Goal: Contribute content

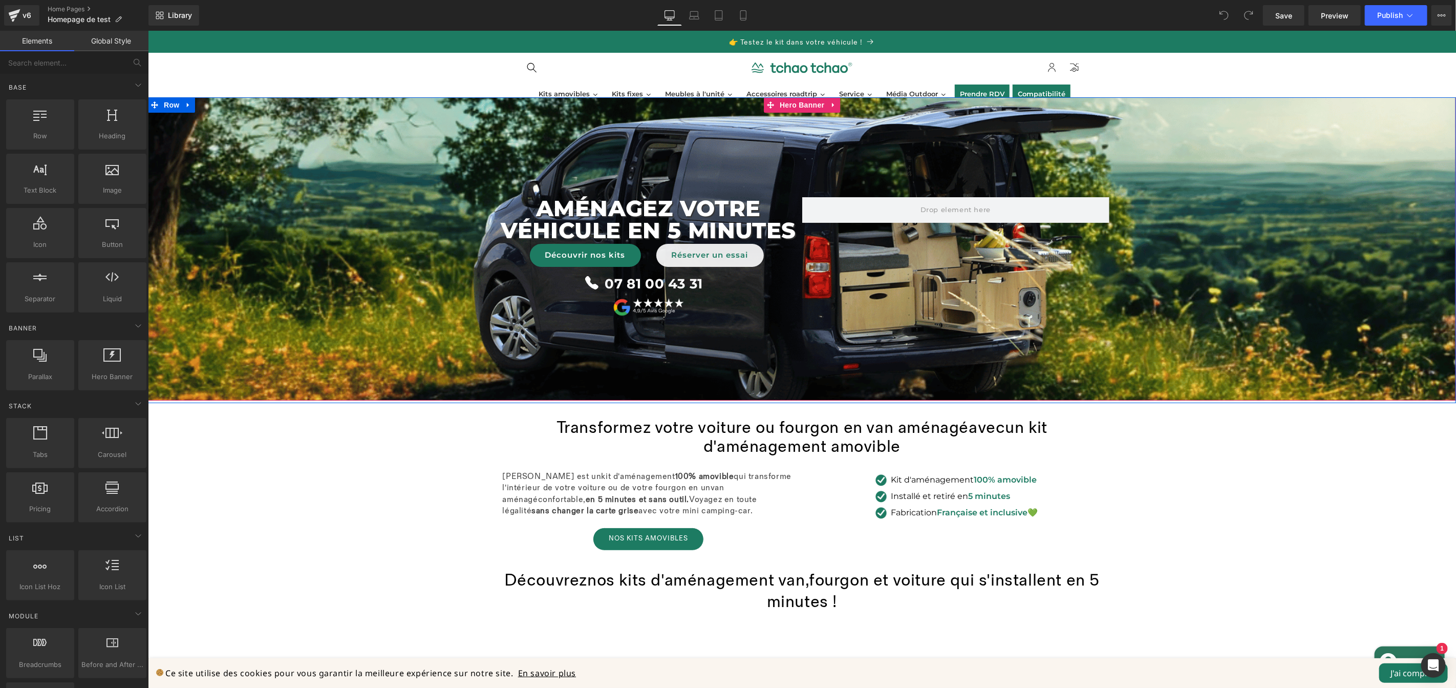
click at [324, 263] on span "AménageZ VOTRE véhicule en 5 minutes Text Block Découvrir nos kits [PERSON_NAME…" at bounding box center [801, 249] width 1308 height 140
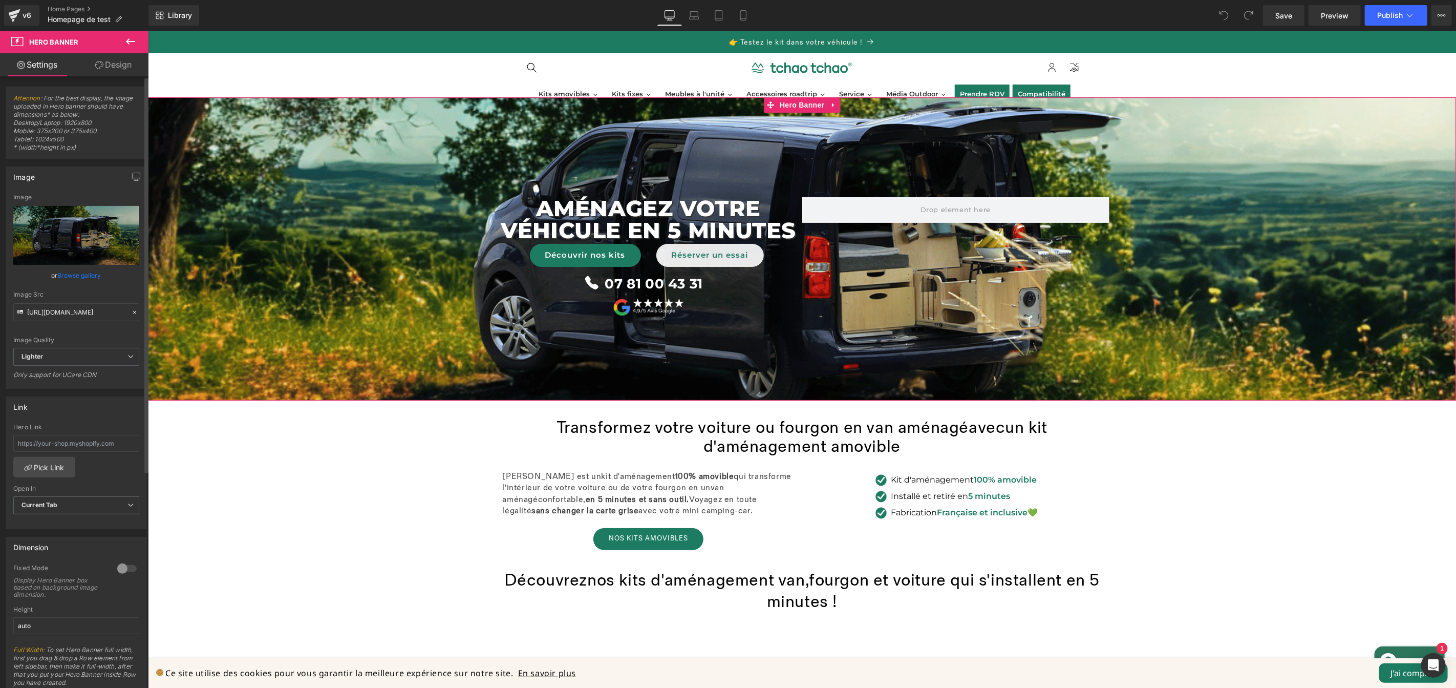
click at [69, 275] on link "Browse gallery" at bounding box center [80, 275] width 44 height 18
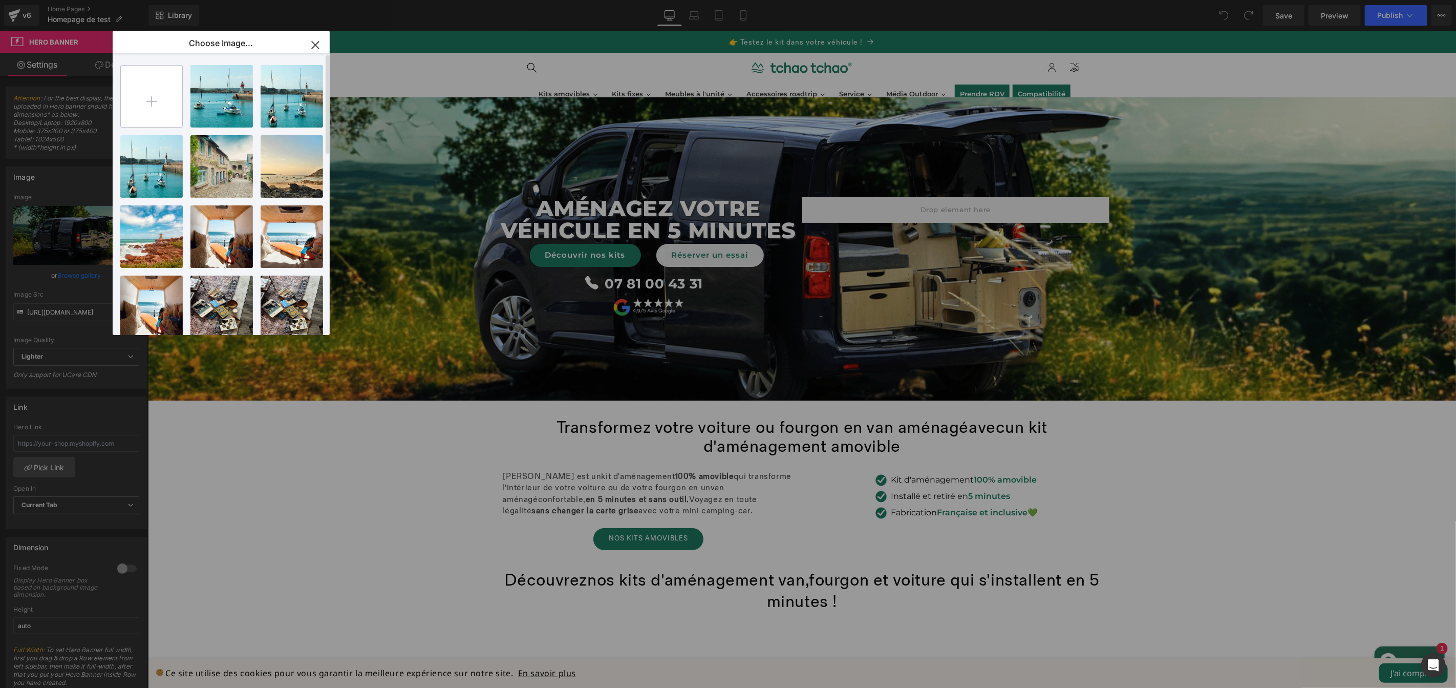
click at [169, 110] on input "file" at bounding box center [151, 96] width 61 height 61
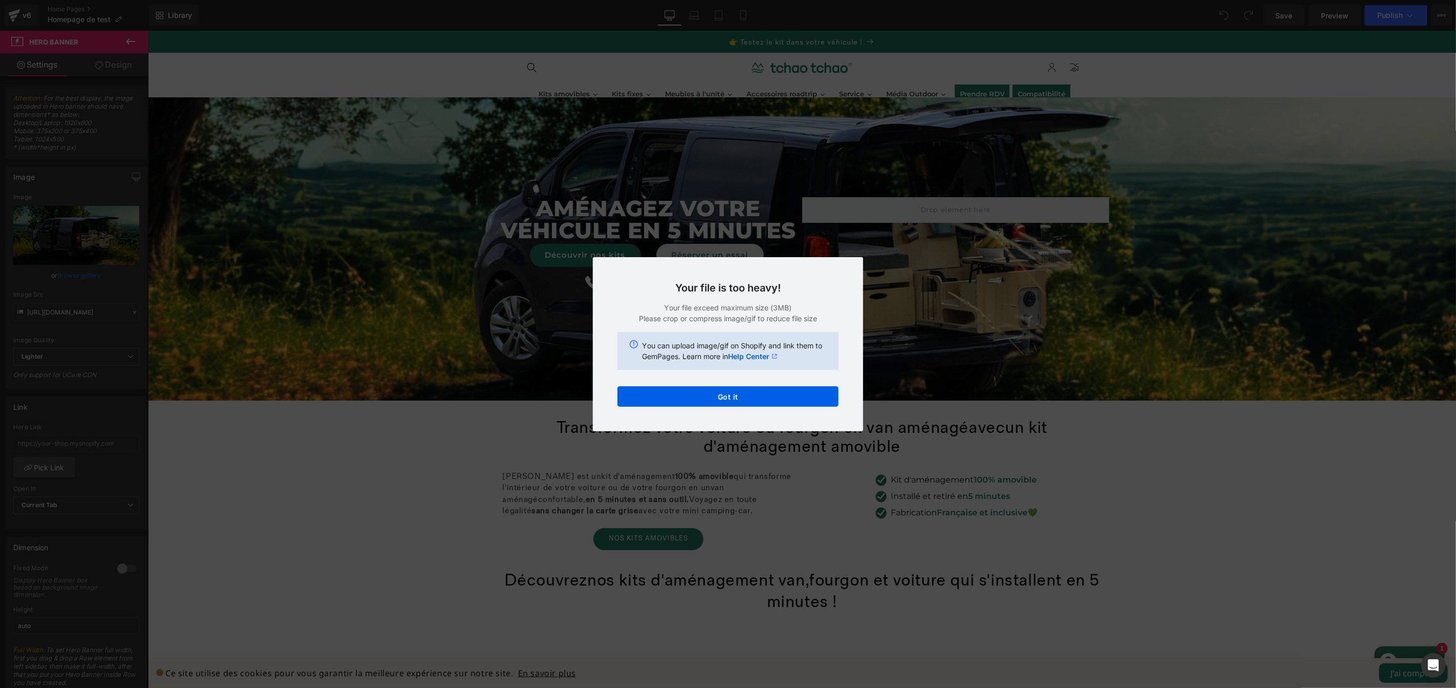
click at [765, 0] on div "Text Color Highlight Color #333333 Choose Image... Back to Library Insert Photo…" at bounding box center [728, 0] width 1456 height 0
click at [736, 384] on div "Your file is too heavy! Your file exceed maximum size (3MB) Please crop or comp…" at bounding box center [728, 344] width 270 height 174
click at [739, 393] on button "Got it" at bounding box center [728, 396] width 221 height 20
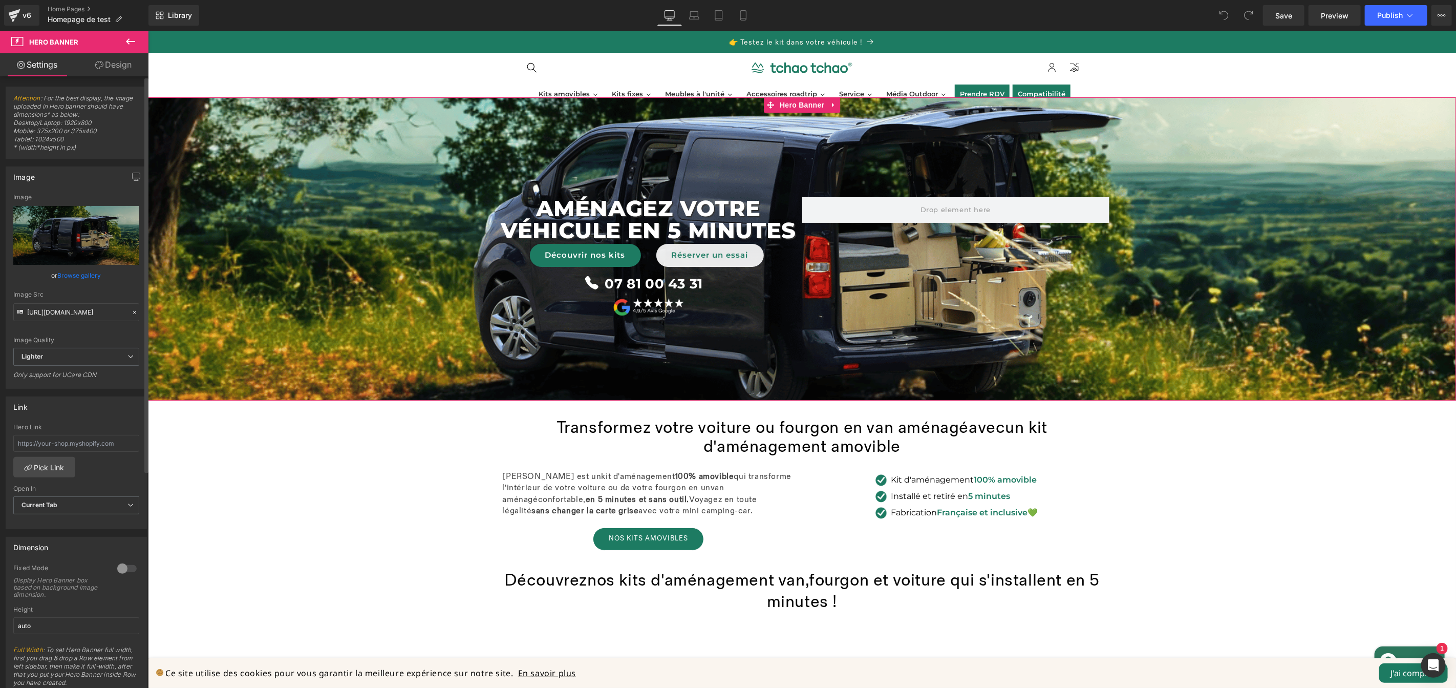
click at [85, 274] on link "Browse gallery" at bounding box center [80, 275] width 44 height 18
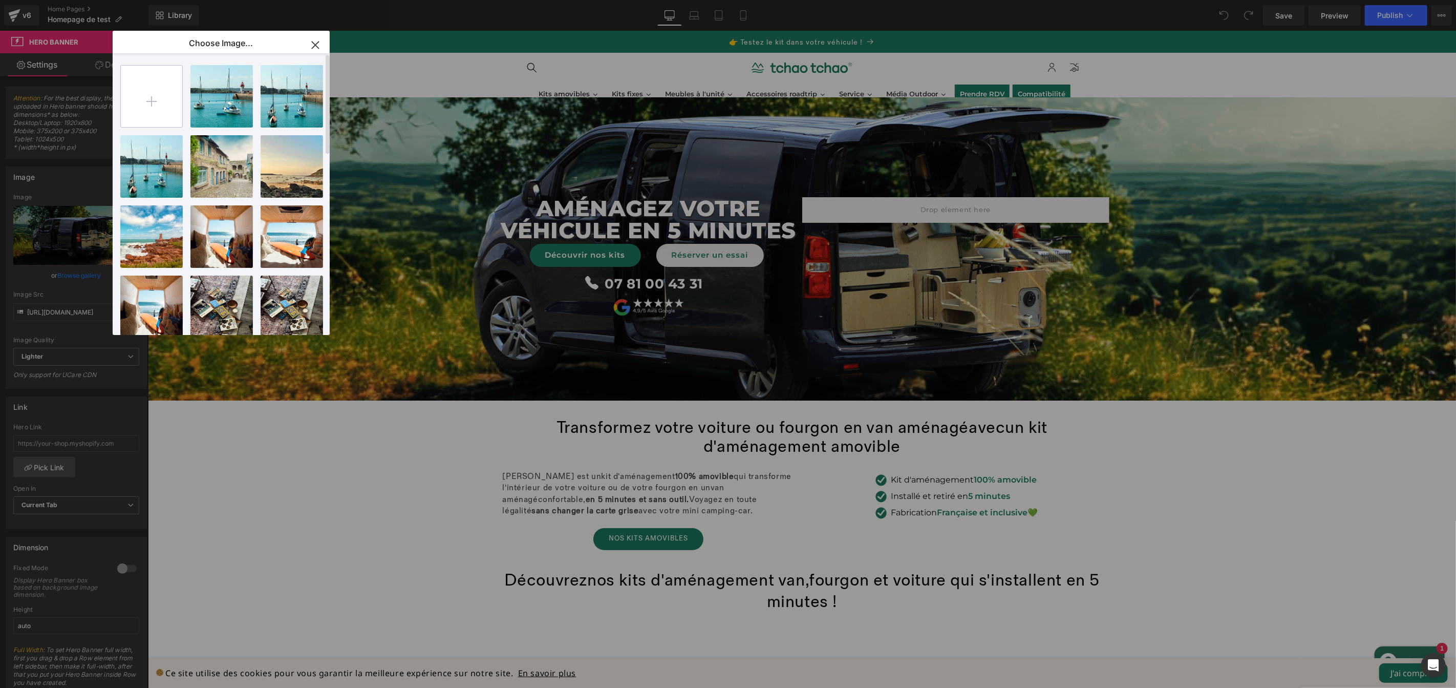
click at [176, 101] on input "file" at bounding box center [151, 96] width 61 height 61
type input "C:\fakepath\Home desktop - Site (12).png"
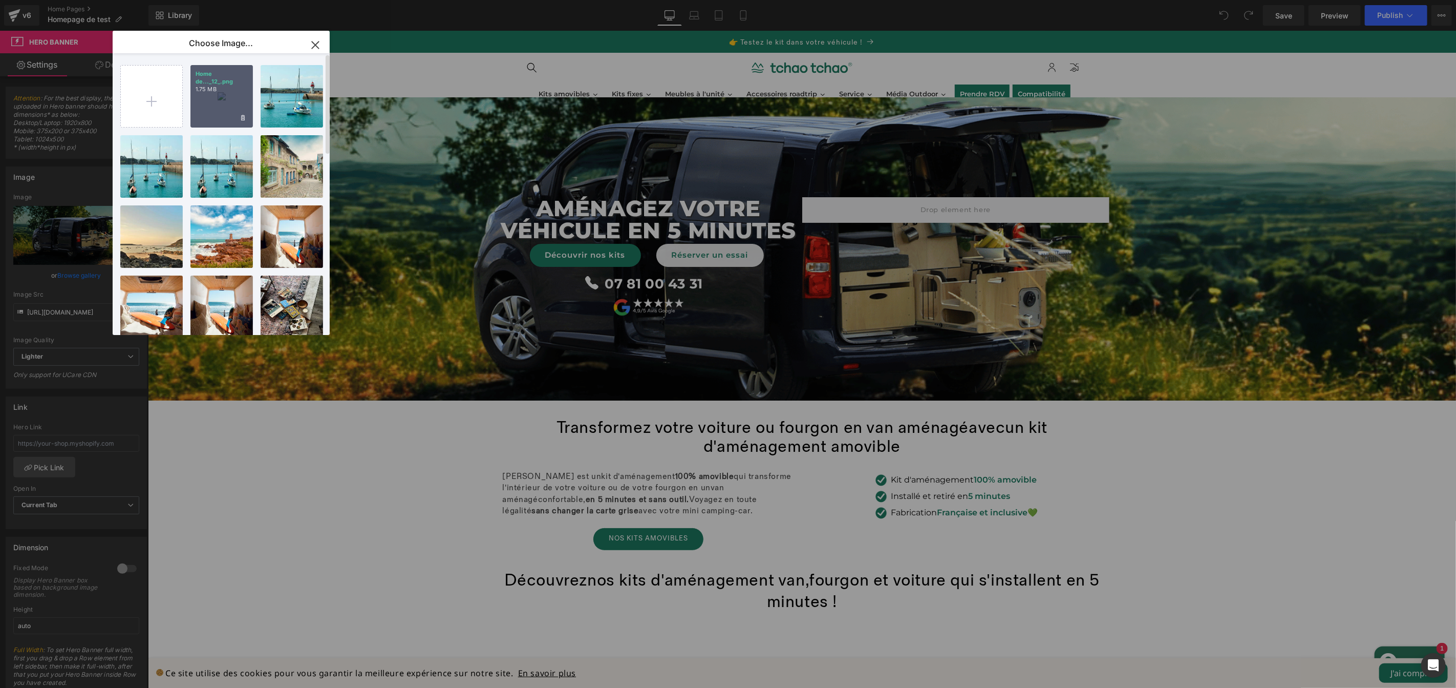
click at [208, 97] on div "Home de..._12_.png 1.75 MB" at bounding box center [221, 96] width 62 height 62
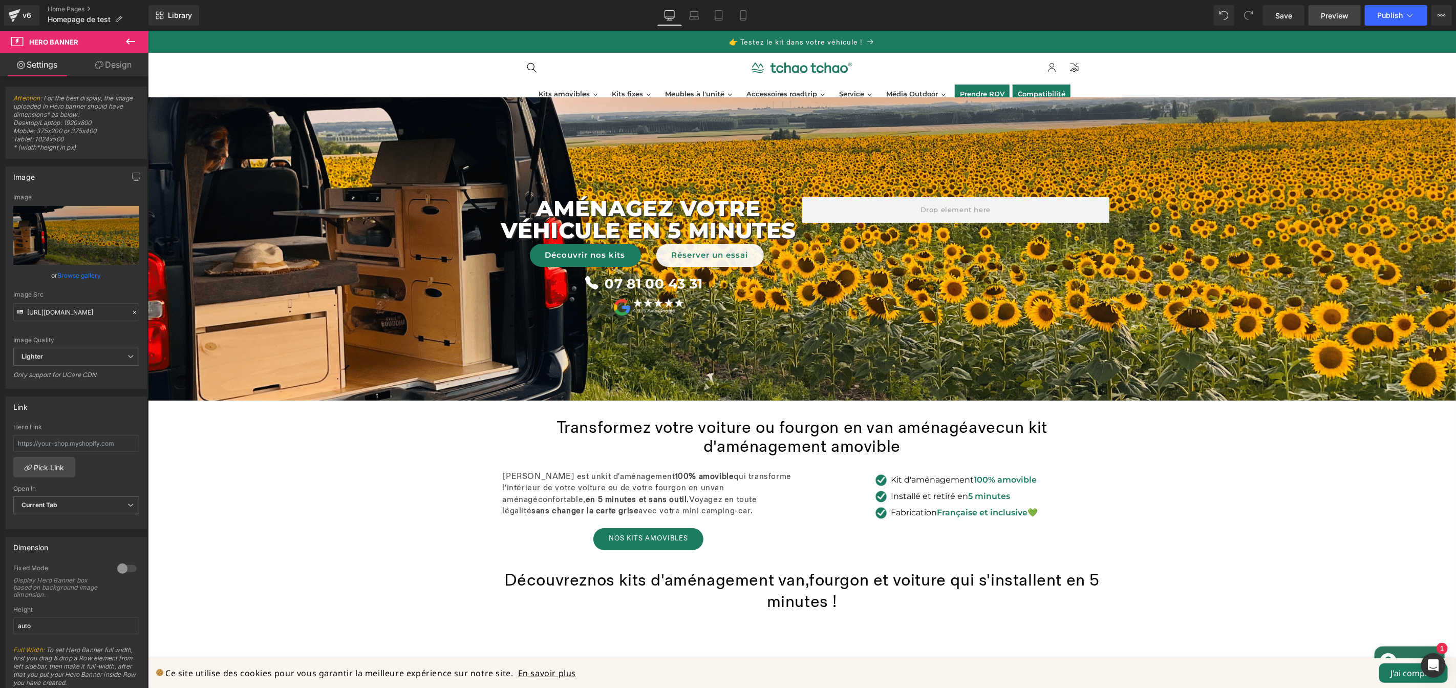
click at [1331, 17] on span "Preview" at bounding box center [1335, 15] width 28 height 11
click at [1285, 17] on span "Save" at bounding box center [1283, 15] width 17 height 11
click at [1343, 14] on span "Preview" at bounding box center [1335, 15] width 28 height 11
